Goal: Task Accomplishment & Management: Use online tool/utility

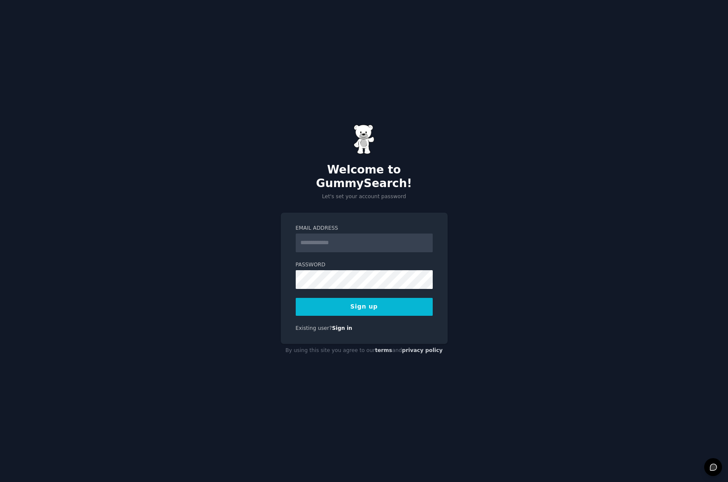
click at [356, 239] on input "Email Address" at bounding box center [364, 242] width 137 height 19
type input "**********"
click at [373, 301] on button "Sign up" at bounding box center [364, 307] width 137 height 18
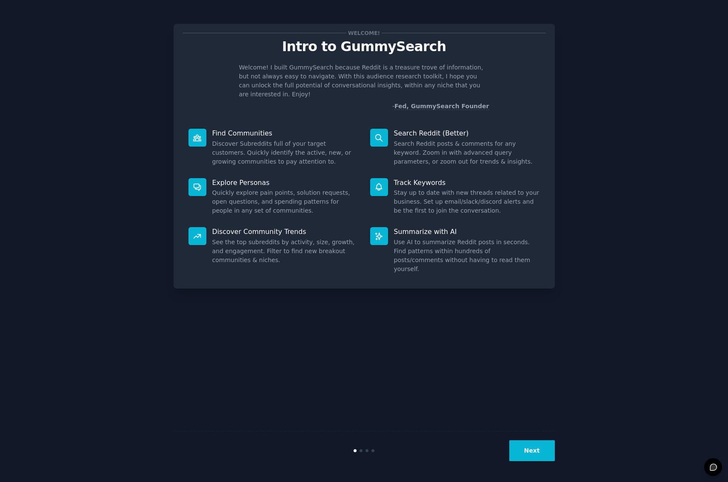
click at [534, 451] on button "Next" at bounding box center [533, 450] width 46 height 21
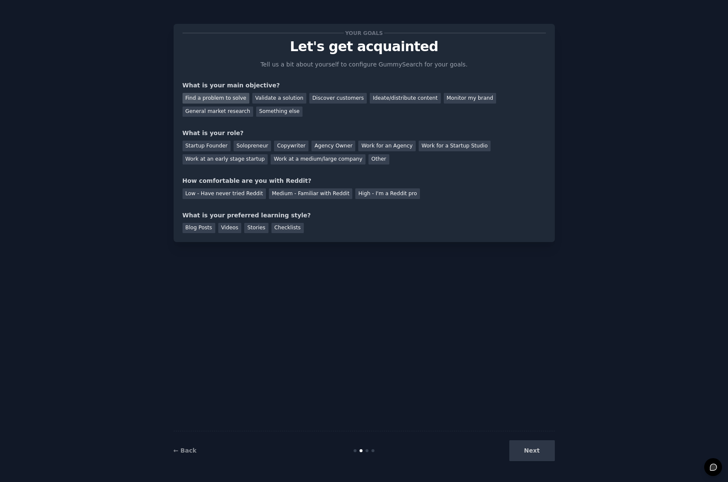
click at [232, 98] on div "Find a problem to solve" at bounding box center [216, 98] width 67 height 11
click at [330, 99] on div "Discover customers" at bounding box center [338, 98] width 57 height 11
click at [215, 99] on div "Find a problem to solve" at bounding box center [216, 98] width 67 height 11
click at [247, 148] on div "Solopreneur" at bounding box center [252, 145] width 37 height 11
click at [220, 195] on div "Low - Have never tried Reddit" at bounding box center [224, 193] width 83 height 11
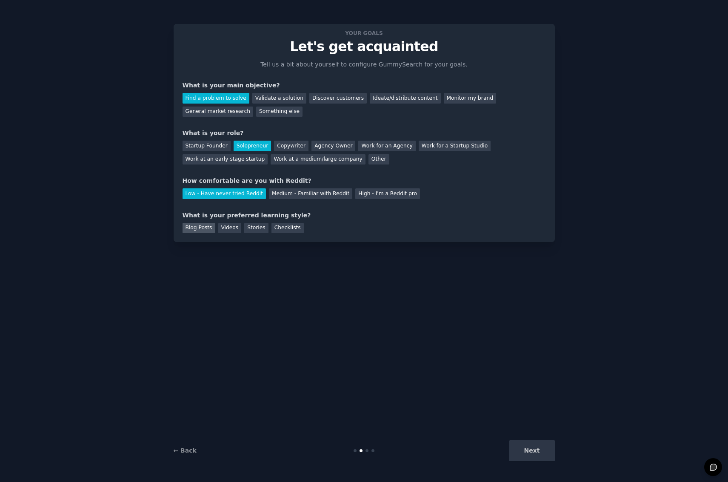
click at [203, 227] on div "Blog Posts" at bounding box center [199, 228] width 33 height 11
click at [223, 227] on div "Videos" at bounding box center [229, 228] width 23 height 11
click at [200, 227] on div "Blog Posts" at bounding box center [199, 228] width 33 height 11
click at [528, 449] on button "Next" at bounding box center [533, 450] width 46 height 21
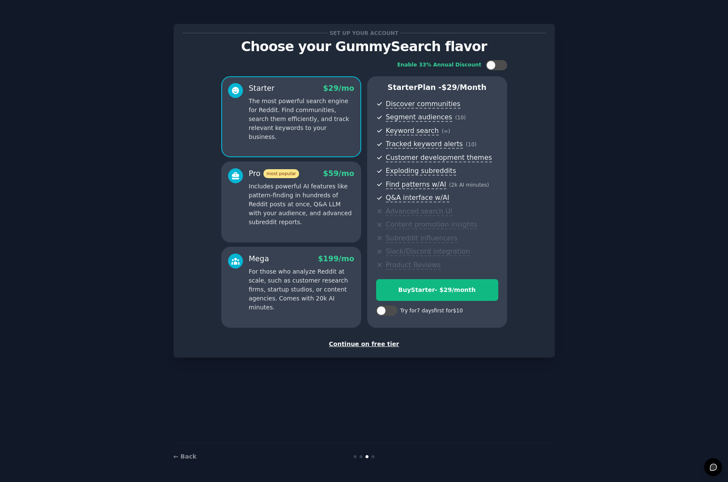
click at [382, 345] on div "Continue on free tier" at bounding box center [365, 343] width 364 height 9
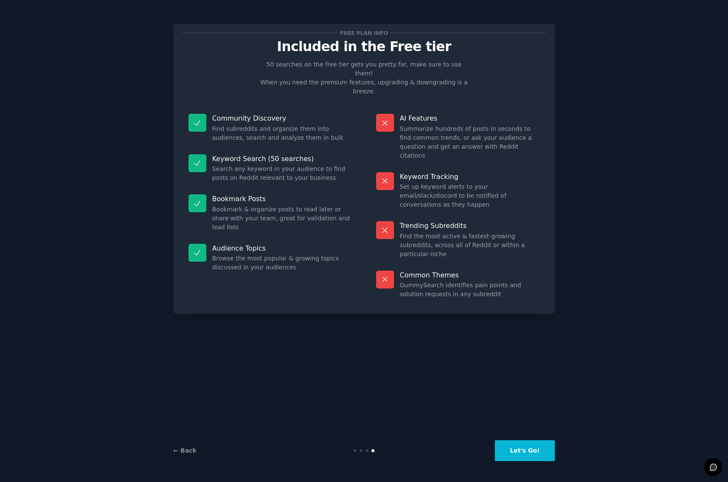
click at [542, 450] on button "Let's Go!" at bounding box center [525, 450] width 60 height 21
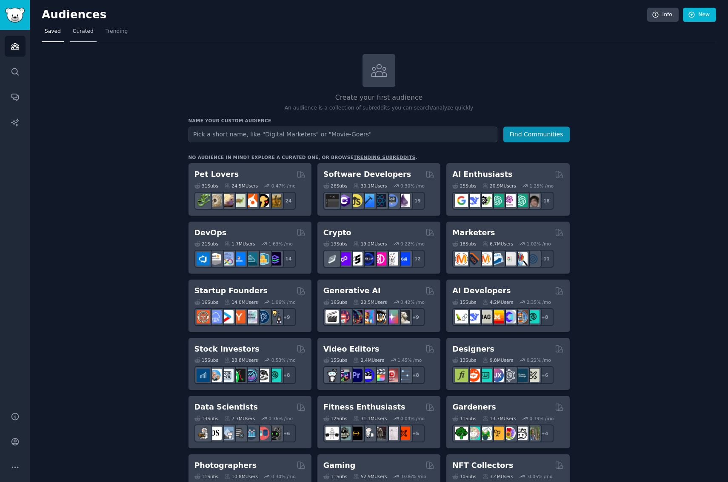
click at [87, 34] on span "Curated" at bounding box center [83, 32] width 21 height 8
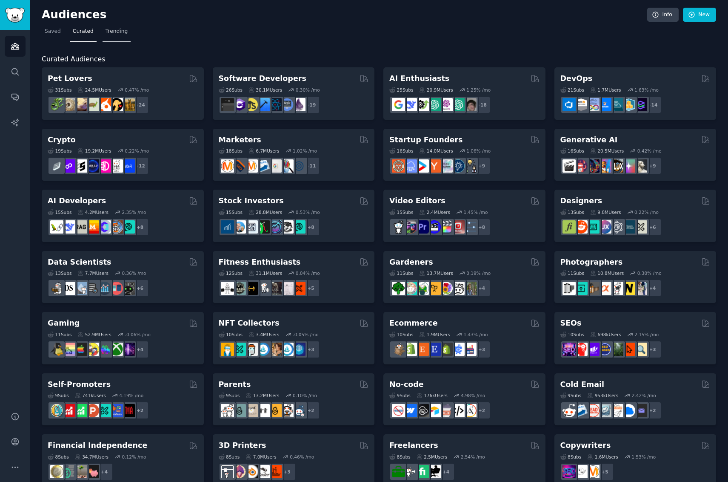
click at [116, 36] on link "Trending" at bounding box center [117, 33] width 28 height 17
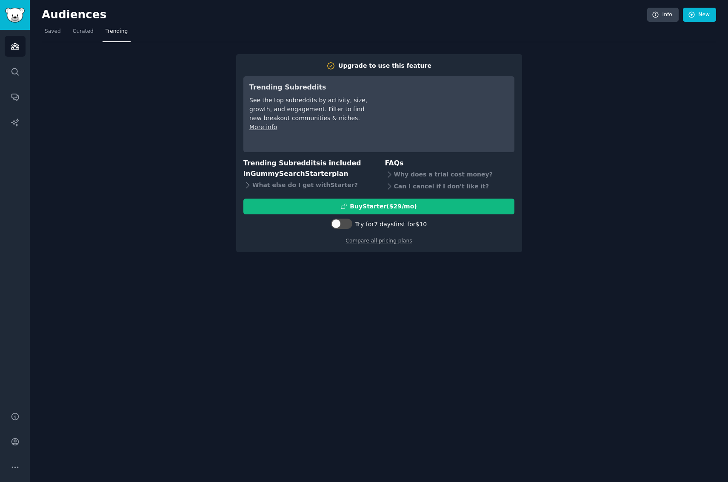
click at [64, 32] on nav "Saved Curated Trending" at bounding box center [379, 33] width 675 height 17
click at [78, 32] on span "Curated" at bounding box center [83, 32] width 21 height 8
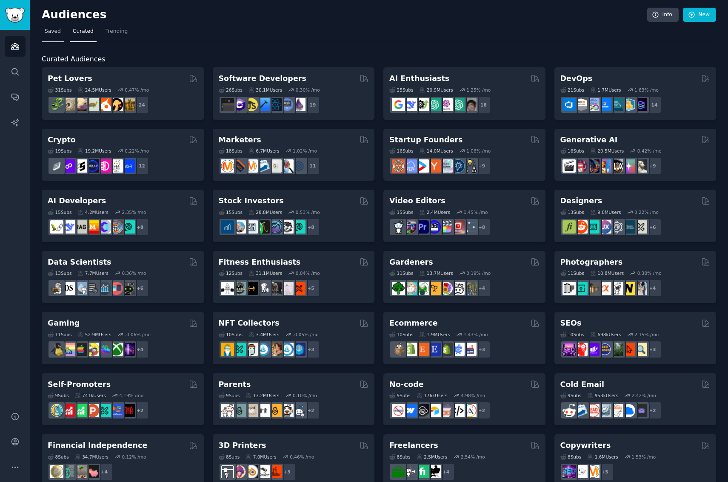
click at [49, 33] on span "Saved" at bounding box center [53, 32] width 16 height 8
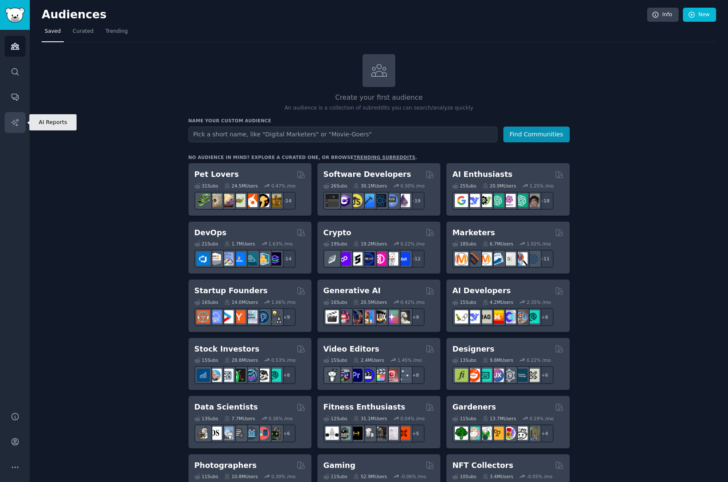
click at [17, 119] on icon "Sidebar" at bounding box center [15, 122] width 9 height 9
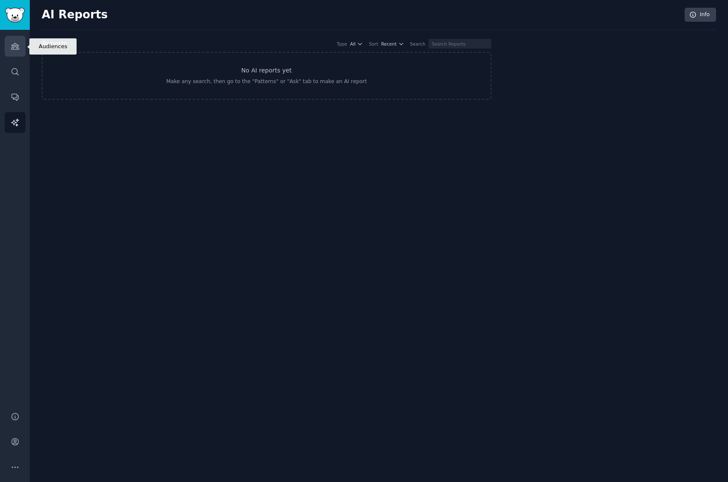
click at [17, 45] on icon "Sidebar" at bounding box center [15, 46] width 8 height 6
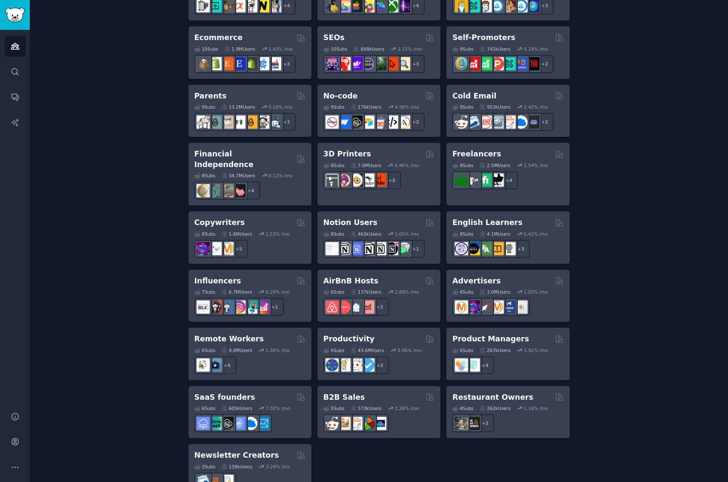
scroll to position [501, 0]
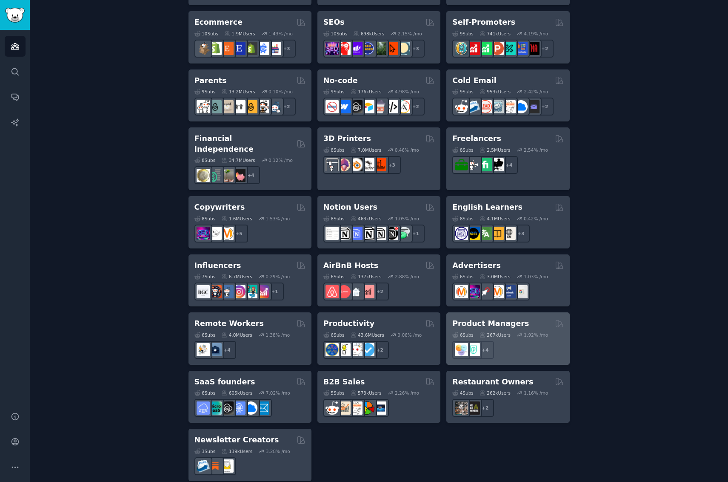
click at [527, 318] on div "Product Managers" at bounding box center [508, 323] width 111 height 11
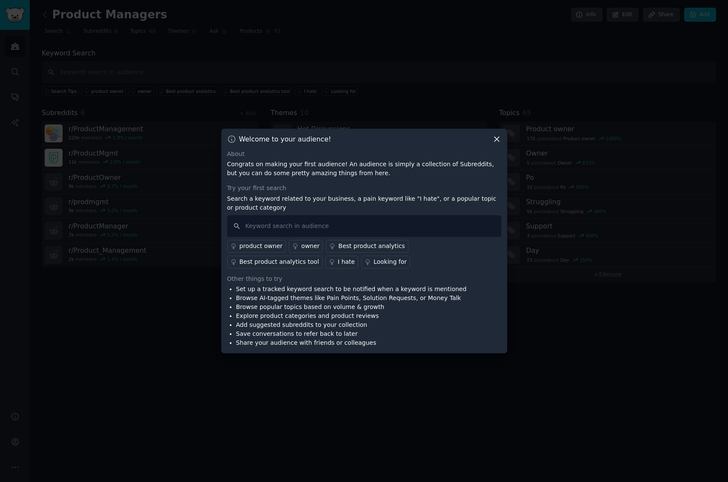
click at [498, 140] on icon at bounding box center [497, 139] width 9 height 9
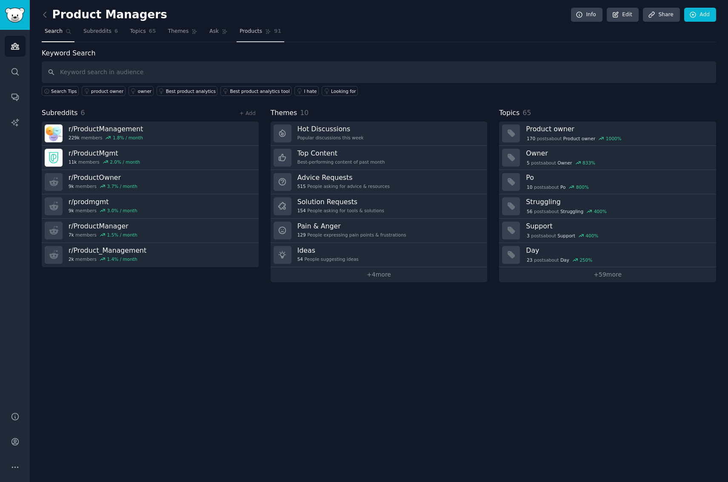
click at [241, 31] on span "Products" at bounding box center [251, 32] width 23 height 8
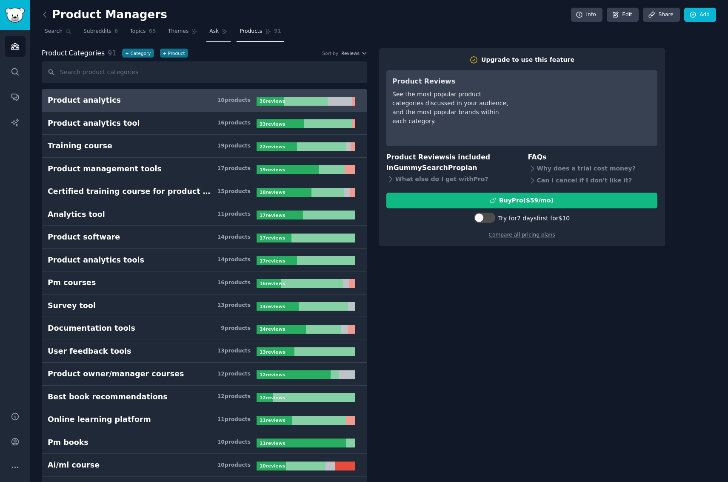
click at [209, 34] on span "Ask" at bounding box center [213, 32] width 9 height 8
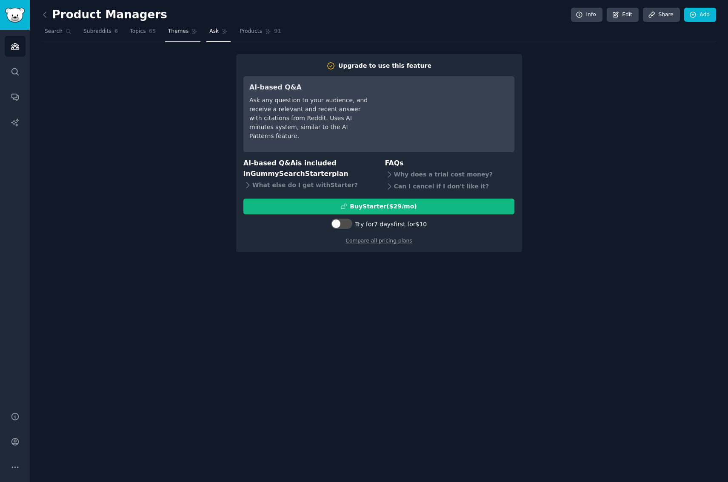
click at [172, 35] on span "Themes" at bounding box center [178, 32] width 21 height 8
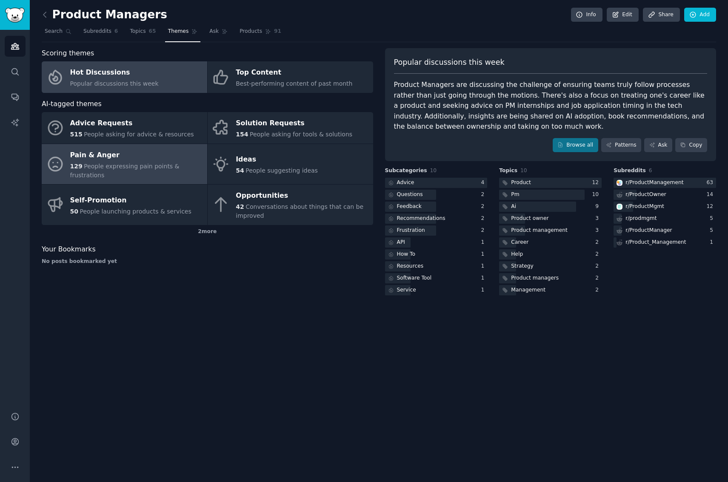
click at [167, 164] on span "People expressing pain points & frustrations" at bounding box center [124, 171] width 109 height 16
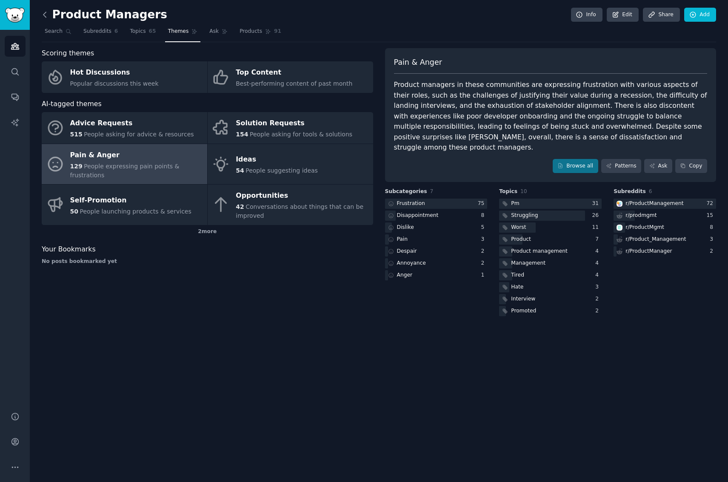
click at [44, 19] on icon at bounding box center [44, 14] width 9 height 9
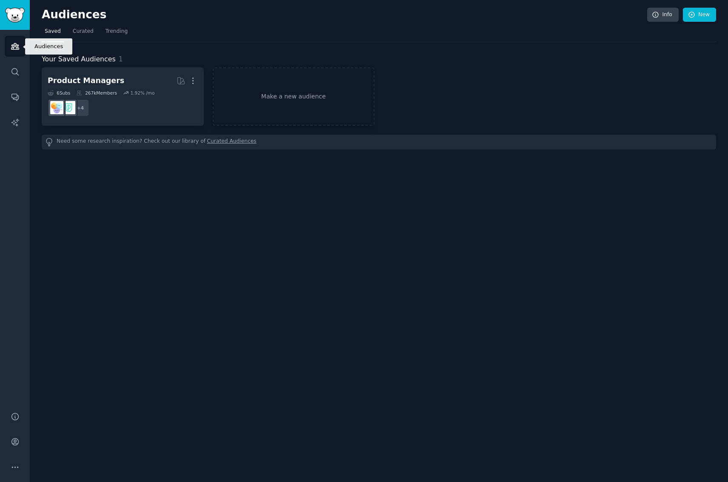
click at [11, 46] on icon "Sidebar" at bounding box center [15, 46] width 9 height 9
click at [17, 69] on icon "Sidebar" at bounding box center [14, 71] width 7 height 7
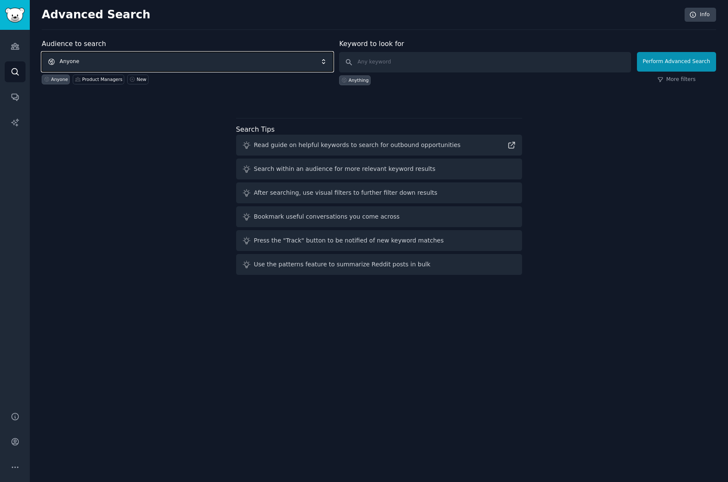
click at [231, 63] on span "Anyone" at bounding box center [188, 62] width 292 height 20
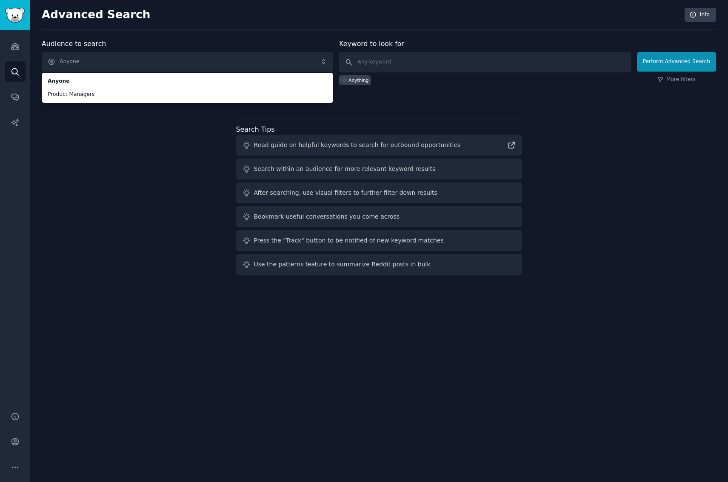
click at [80, 183] on div "Audience to search Anyone Anyone Product Managers Anyone Product Managers New K…" at bounding box center [379, 158] width 675 height 239
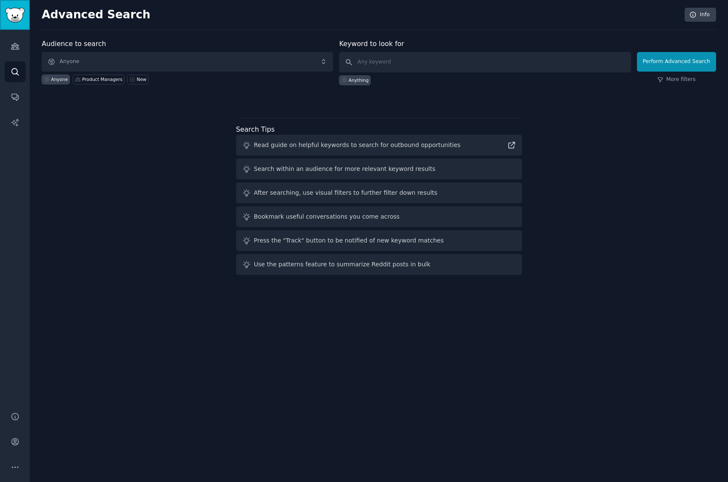
click at [18, 14] on img "Sidebar" at bounding box center [15, 15] width 20 height 15
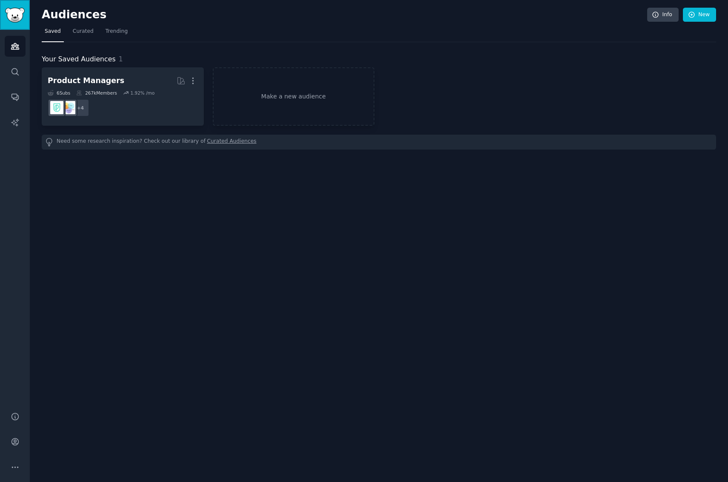
click at [18, 14] on img "Sidebar" at bounding box center [15, 15] width 20 height 15
click at [74, 33] on span "Curated" at bounding box center [83, 32] width 21 height 8
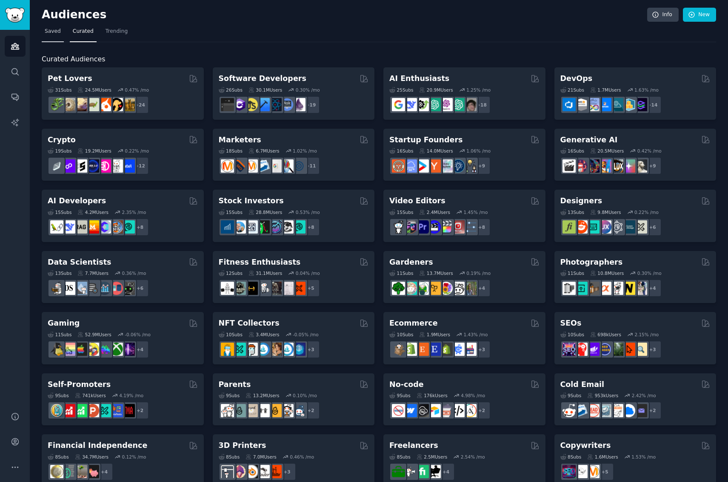
click at [53, 35] on link "Saved" at bounding box center [53, 33] width 22 height 17
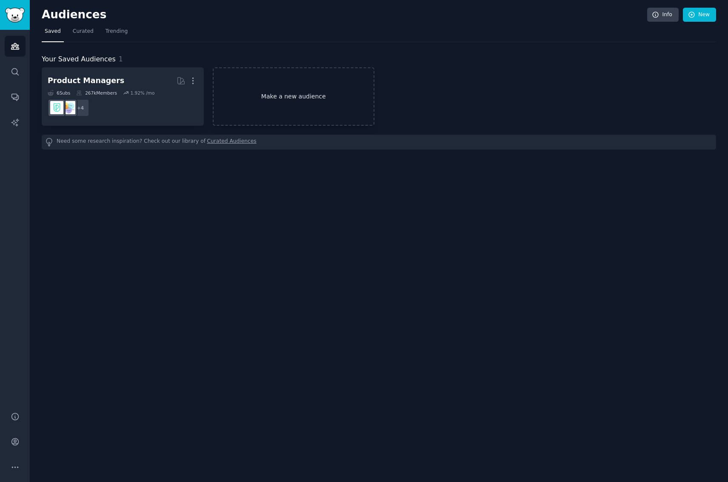
click at [273, 101] on link "Make a new audience" at bounding box center [294, 96] width 162 height 58
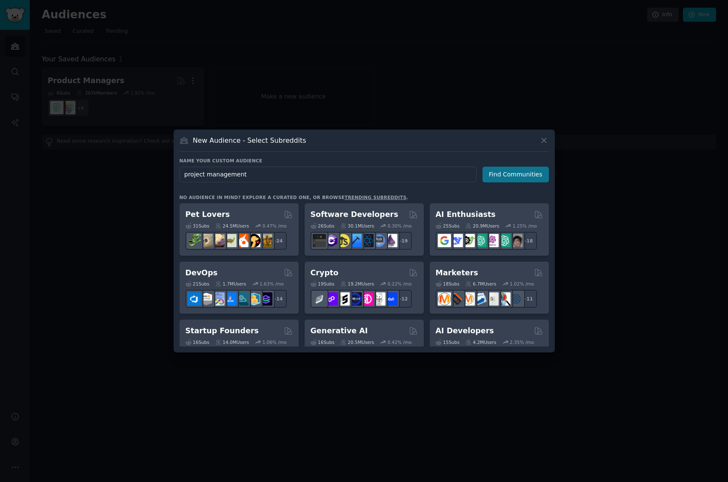
type input "project management"
click at [504, 175] on button "Find Communities" at bounding box center [516, 174] width 66 height 16
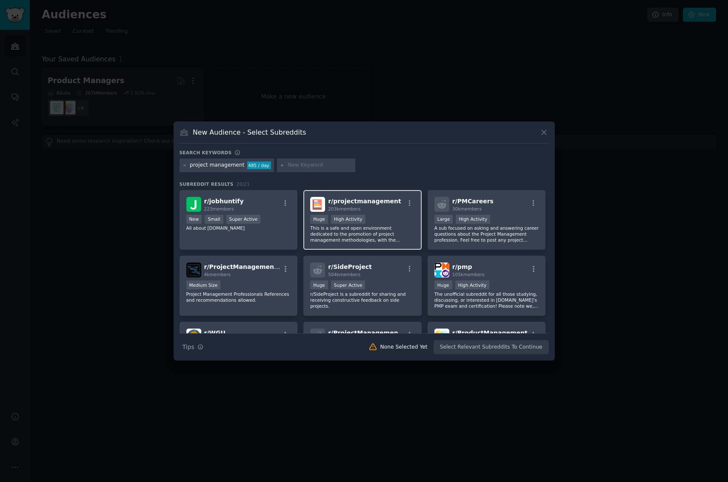
click at [381, 212] on div "r/ projectmanagement 203k members Huge High Activity This is a safe and open en…" at bounding box center [363, 220] width 118 height 60
click at [516, 345] on button "Create Audience" at bounding box center [521, 347] width 56 height 14
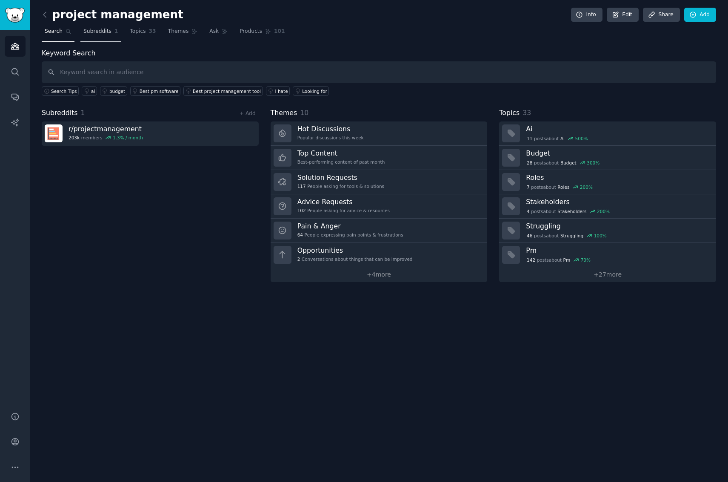
click at [95, 28] on span "Subreddits" at bounding box center [97, 32] width 28 height 8
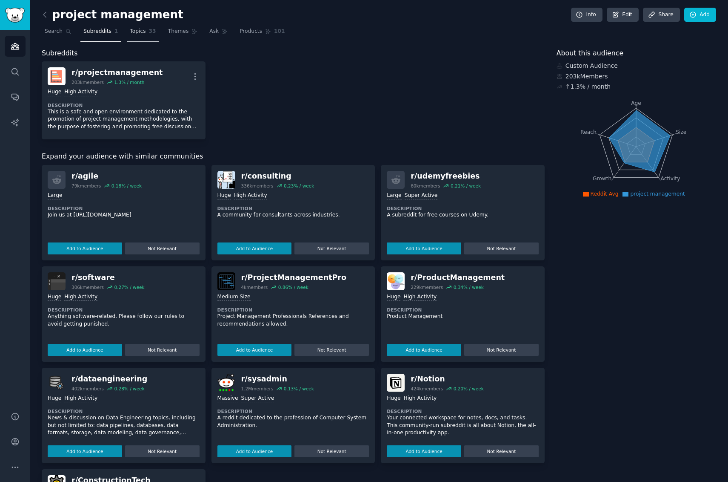
click at [135, 32] on span "Topics" at bounding box center [138, 32] width 16 height 8
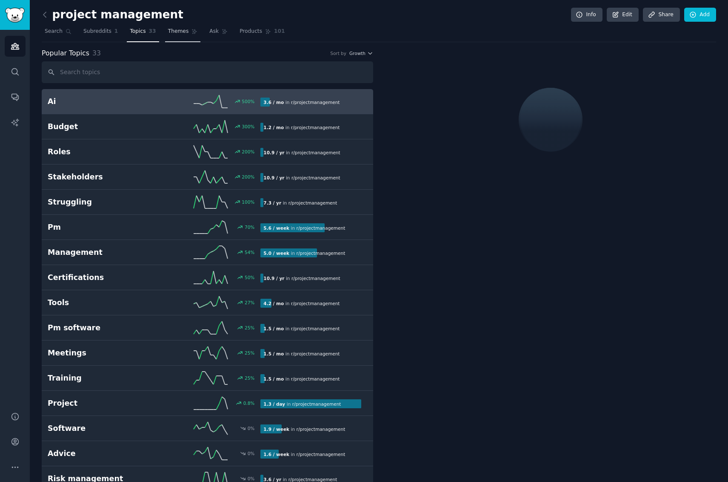
click at [168, 32] on span "Themes" at bounding box center [178, 32] width 21 height 8
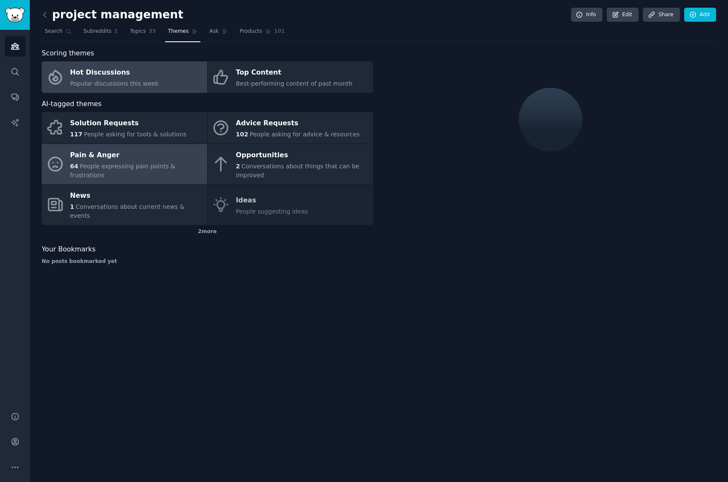
click at [152, 161] on div "Pain & Anger" at bounding box center [136, 155] width 133 height 14
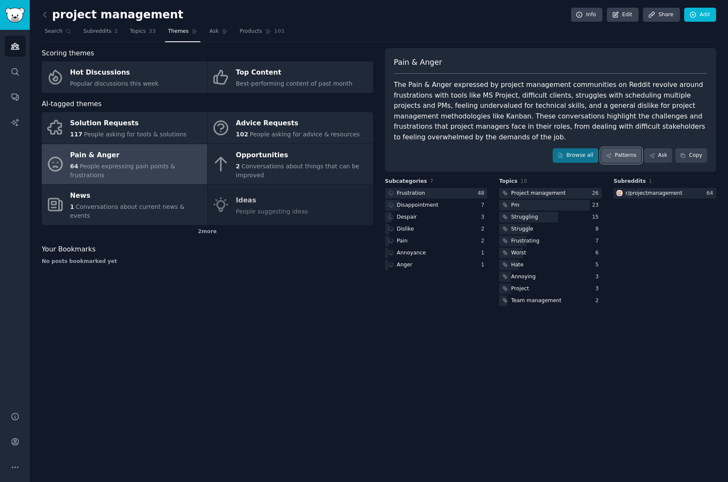
click at [609, 148] on link "Patterns" at bounding box center [622, 155] width 40 height 14
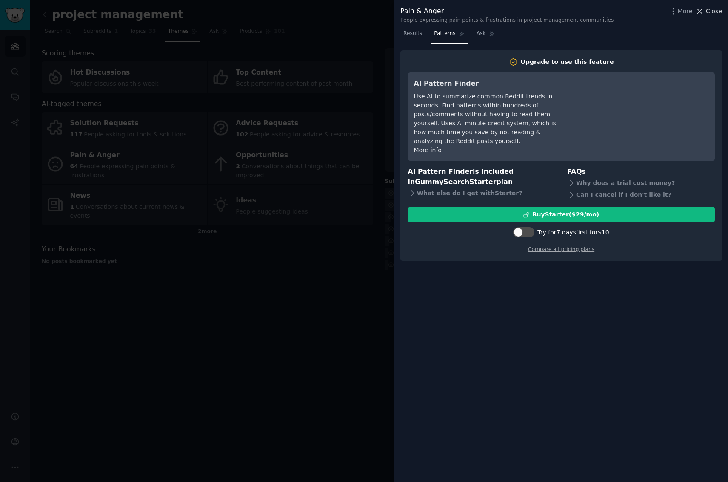
click at [710, 10] on span "Close" at bounding box center [714, 11] width 16 height 9
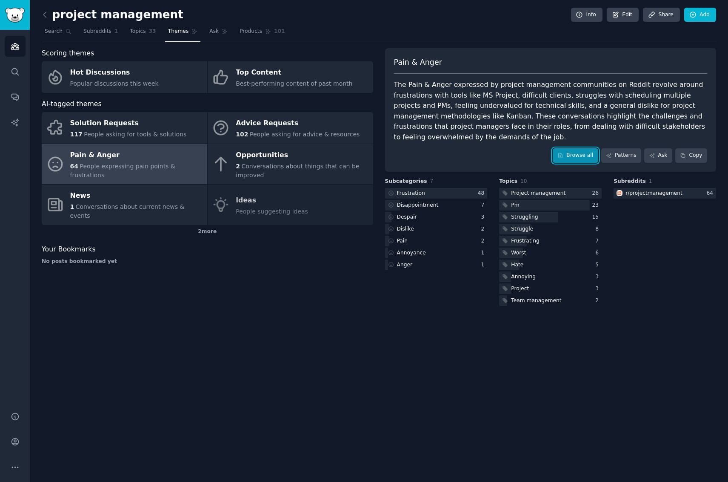
click at [590, 148] on link "Browse all" at bounding box center [576, 155] width 46 height 14
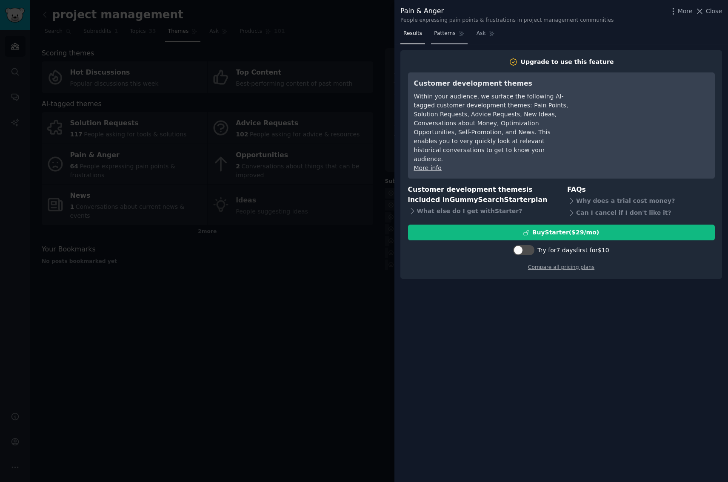
click at [445, 34] on span "Patterns" at bounding box center [444, 34] width 21 height 8
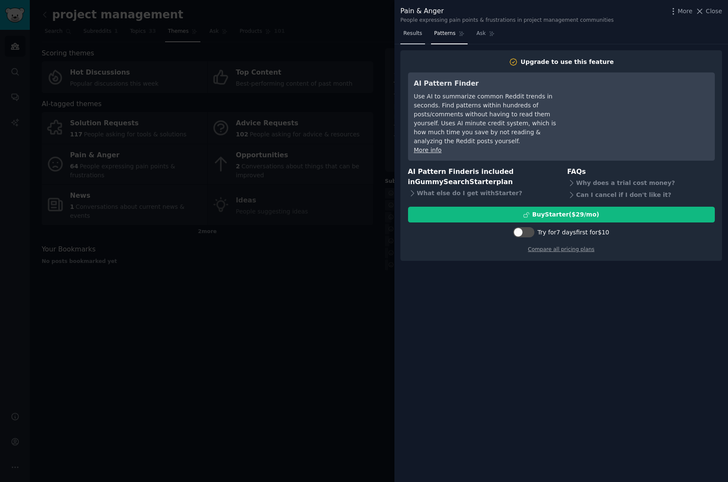
click at [413, 36] on span "Results" at bounding box center [413, 34] width 19 height 8
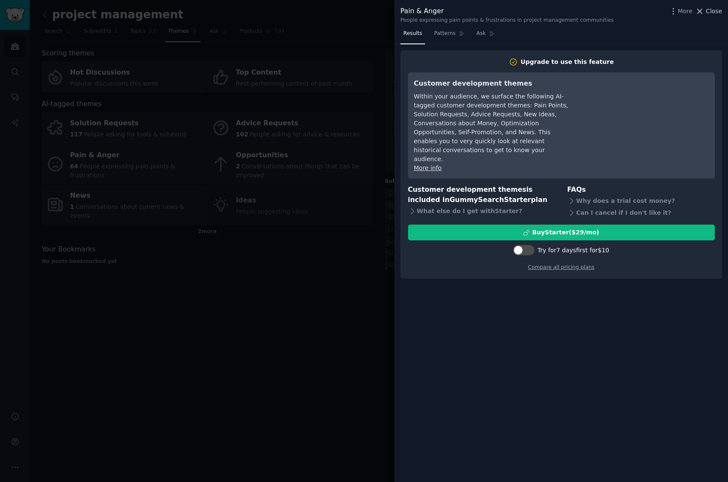
click at [704, 8] on icon at bounding box center [700, 11] width 9 height 9
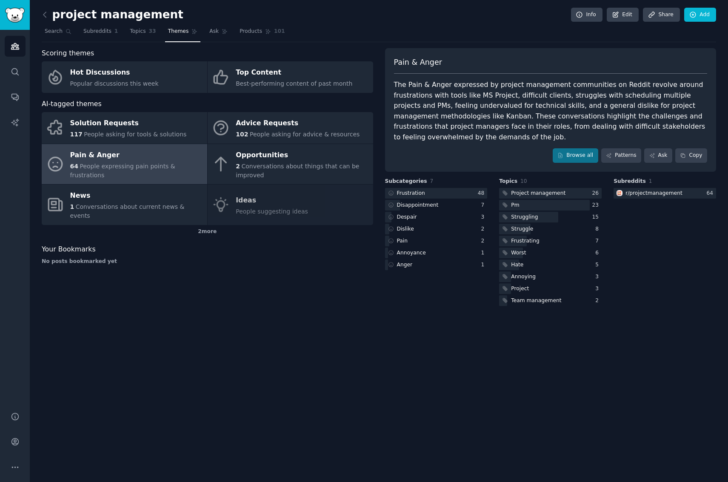
click at [327, 358] on div "project management Info Edit Share Add Search Subreddits 1 Topics 33 Themes Ask…" at bounding box center [379, 241] width 699 height 482
